Goal: Task Accomplishment & Management: Manage account settings

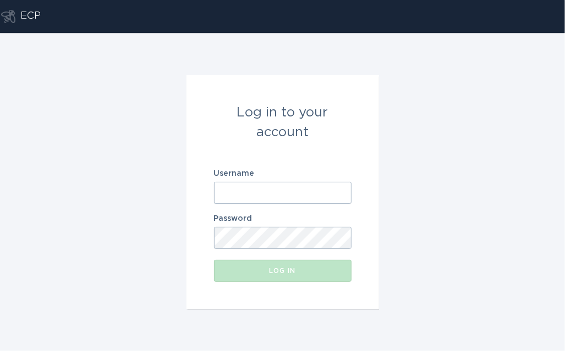
paste input "[EMAIL_ADDRESS][DOMAIN_NAME]"
type input "[EMAIL_ADDRESS][DOMAIN_NAME]"
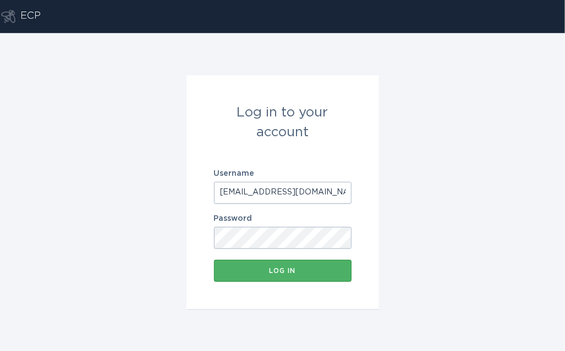
click at [260, 280] on button "Log in" at bounding box center [283, 271] width 138 height 22
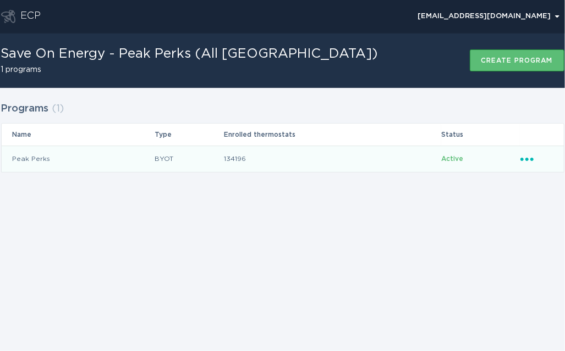
click at [527, 160] on icon "Popover menu" at bounding box center [526, 159] width 13 height 3
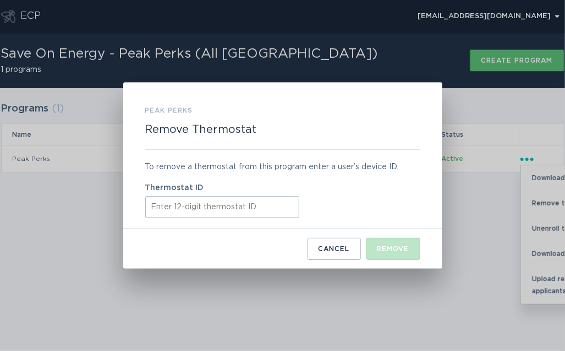
click at [222, 214] on input "Thermostat ID" at bounding box center [222, 207] width 154 height 22
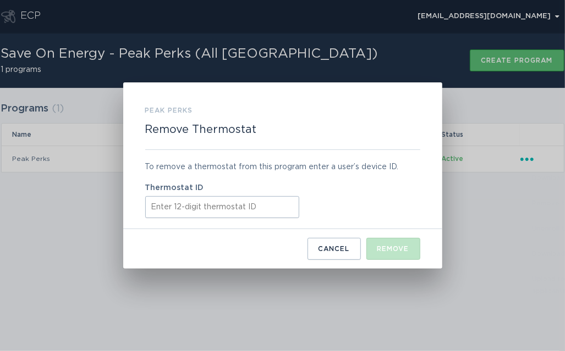
click at [222, 214] on input "Thermostat ID" at bounding box center [222, 207] width 154 height 22
paste input "440712006813"
type input "440712006813"
click at [393, 254] on button "Remove" at bounding box center [393, 249] width 54 height 22
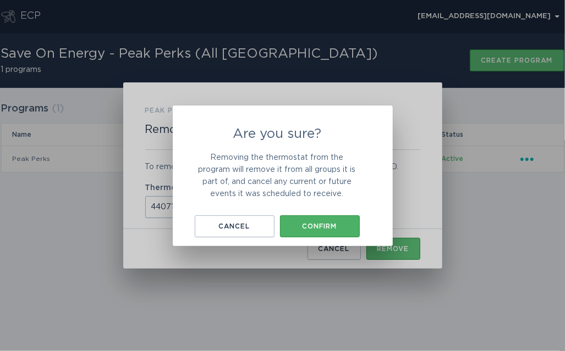
click at [332, 228] on div "Confirm" at bounding box center [319, 226] width 69 height 7
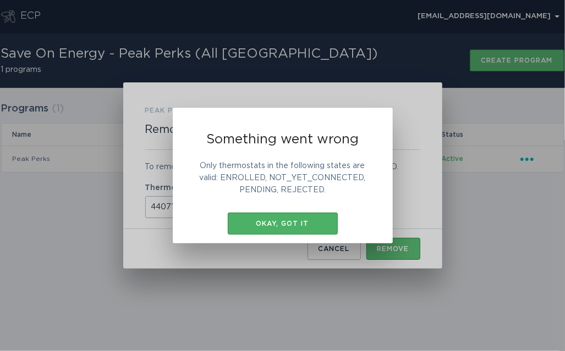
click at [294, 224] on div "Okay, got it" at bounding box center [282, 224] width 99 height 7
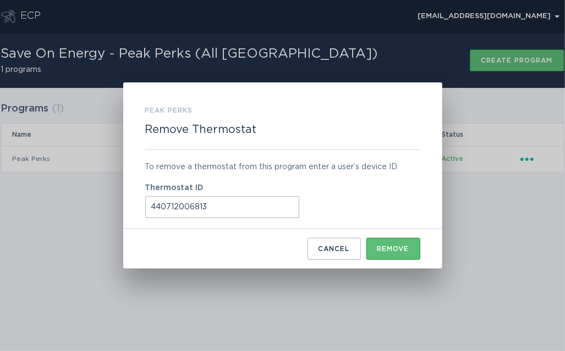
click at [238, 211] on input "440712006813" at bounding box center [222, 207] width 154 height 22
click at [152, 205] on input "440712006813" at bounding box center [222, 207] width 154 height 22
drag, startPoint x: 334, startPoint y: 249, endPoint x: 334, endPoint y: 207, distance: 41.8
click at [334, 249] on div "Cancel" at bounding box center [333, 249] width 31 height 7
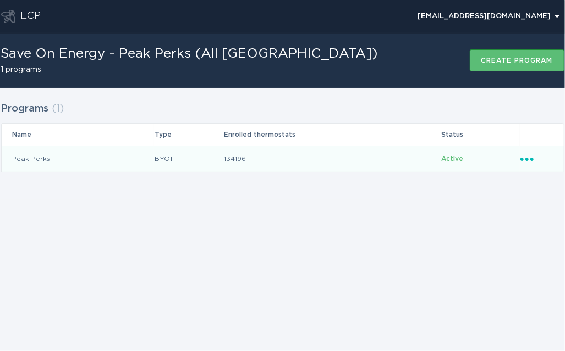
click at [528, 155] on icon "Ellipsis" at bounding box center [527, 157] width 15 height 9
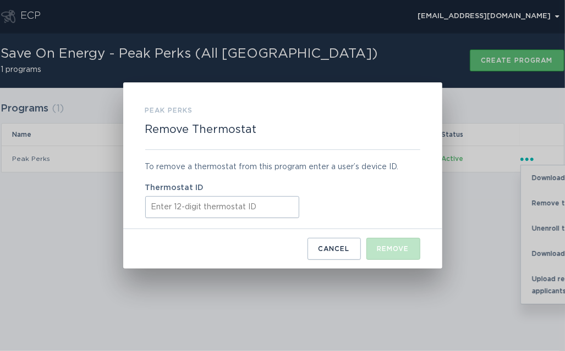
paste input "ecobee440712"
type input "ecobee440712"
click at [388, 251] on div "Remove" at bounding box center [393, 249] width 32 height 7
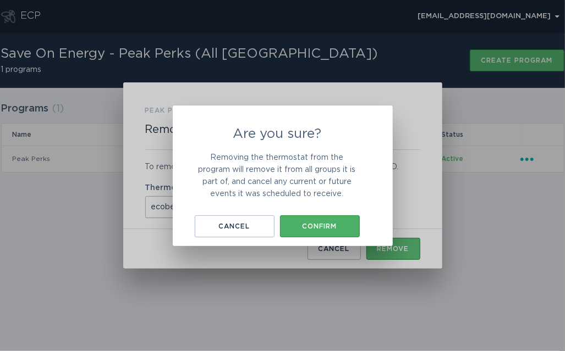
click at [317, 221] on button "Confirm" at bounding box center [320, 227] width 80 height 22
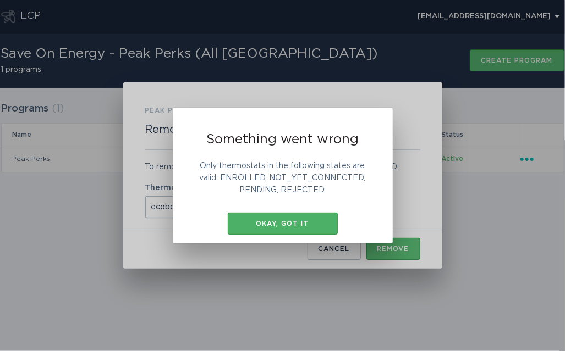
click at [307, 231] on button "Okay, got it" at bounding box center [283, 224] width 110 height 22
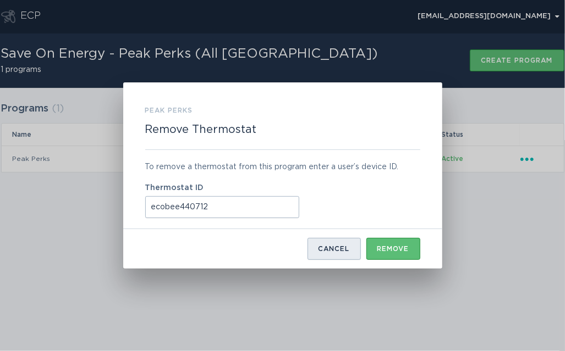
click at [334, 242] on button "Cancel" at bounding box center [333, 249] width 53 height 22
